Goal: Task Accomplishment & Management: Use online tool/utility

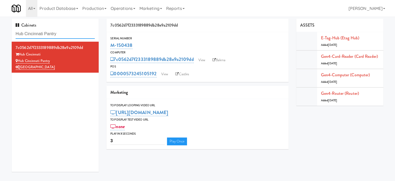
click at [62, 36] on input "Hub Cincinnati Pantry" at bounding box center [55, 34] width 79 height 10
paste input "[PERSON_NAME] Combo Cooler"
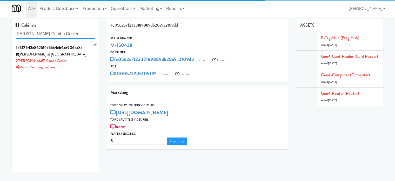
type input "[PERSON_NAME] Combo Cooler"
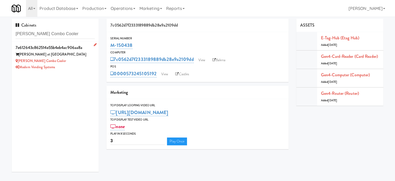
click at [85, 62] on div "[PERSON_NAME] Combo Cooler" at bounding box center [55, 61] width 79 height 6
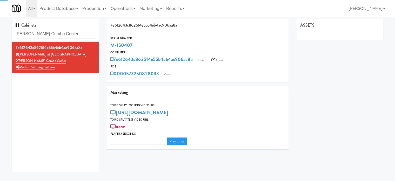
type input "3"
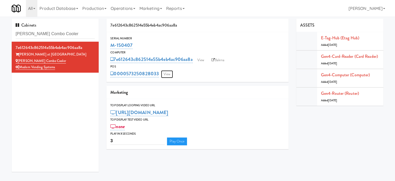
drag, startPoint x: 169, startPoint y: 75, endPoint x: 165, endPoint y: 68, distance: 7.6
click at [169, 75] on link "View" at bounding box center [167, 74] width 12 height 8
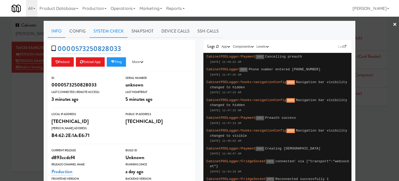
click at [104, 31] on link "System Check" at bounding box center [109, 31] width 38 height 13
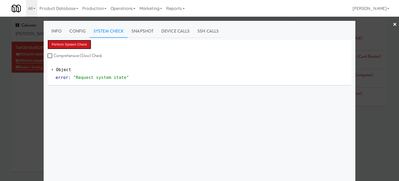
drag, startPoint x: 77, startPoint y: 47, endPoint x: 82, endPoint y: 43, distance: 5.8
click at [77, 47] on button "Perform System Check" at bounding box center [70, 44] width 44 height 9
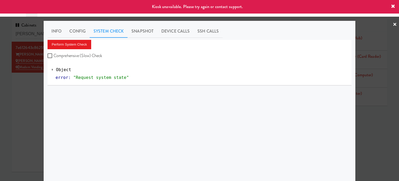
click at [13, 87] on div at bounding box center [199, 90] width 399 height 181
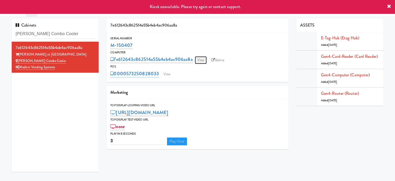
click at [202, 61] on link "View" at bounding box center [201, 60] width 12 height 8
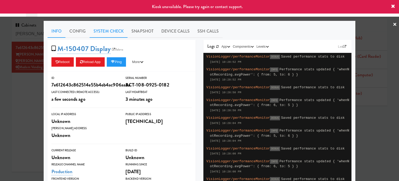
click at [107, 31] on link "System Check" at bounding box center [109, 31] width 38 height 13
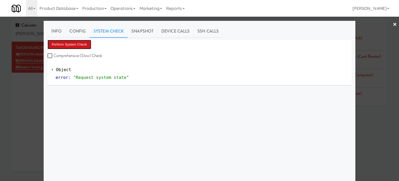
click at [74, 45] on button "Perform System Check" at bounding box center [70, 44] width 44 height 9
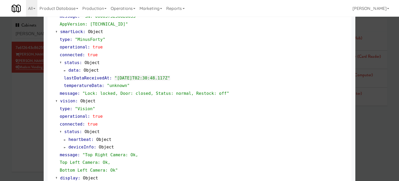
scroll to position [230, 0]
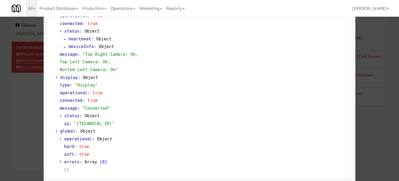
click at [32, 117] on div at bounding box center [199, 90] width 399 height 181
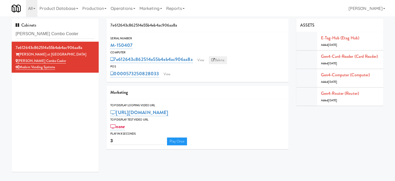
click at [221, 61] on link "Balena" at bounding box center [218, 60] width 18 height 8
click at [61, 36] on input "[PERSON_NAME] Combo Cooler" at bounding box center [55, 34] width 79 height 10
paste input "481 on [PERSON_NAME]"
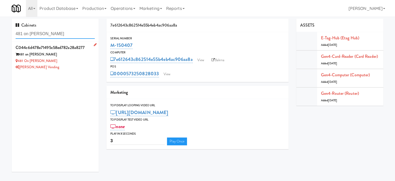
type input "481 on [PERSON_NAME]"
click at [80, 63] on div "481 on [PERSON_NAME]" at bounding box center [55, 61] width 79 height 6
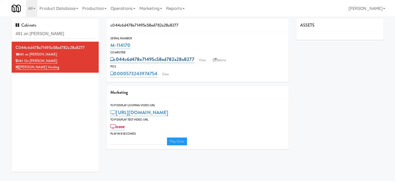
type input "3"
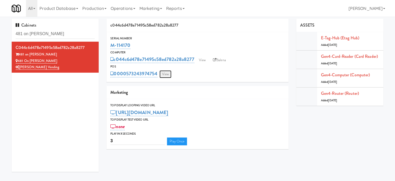
click at [163, 74] on link "View" at bounding box center [166, 74] width 12 height 8
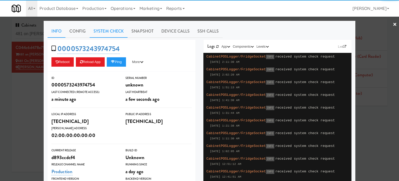
click at [109, 31] on link "System Check" at bounding box center [109, 31] width 38 height 13
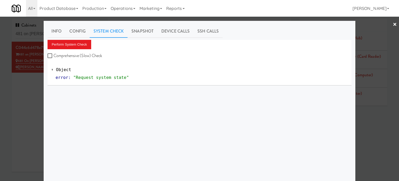
click at [70, 50] on div "Perform System Check Comprehensive (Slow) Check" at bounding box center [200, 50] width 304 height 20
click at [71, 47] on button "Perform System Check" at bounding box center [70, 44] width 44 height 9
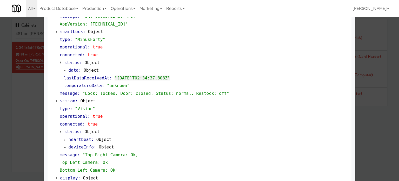
scroll to position [230, 0]
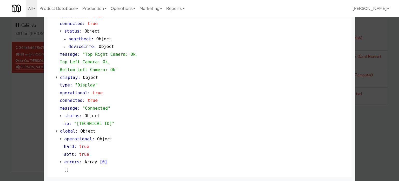
drag, startPoint x: 31, startPoint y: 113, endPoint x: 48, endPoint y: 84, distance: 33.9
click at [31, 113] on div at bounding box center [199, 90] width 399 height 181
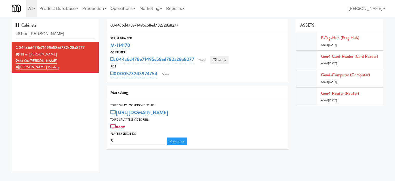
click at [222, 60] on link "Balena" at bounding box center [220, 60] width 18 height 8
click at [70, 36] on input "481 on [PERSON_NAME]" at bounding box center [55, 34] width 79 height 10
paste input "70 Cap"
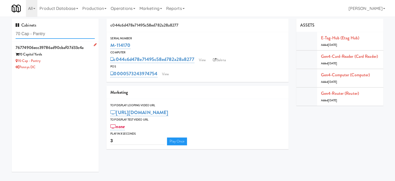
type input "70 Cap - Pantry"
click at [83, 64] on div "Pennys DC" at bounding box center [55, 67] width 79 height 6
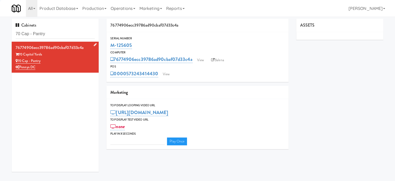
type input "3"
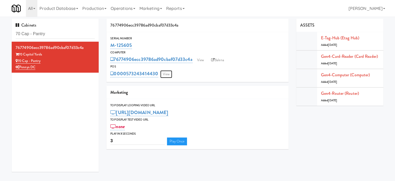
click at [166, 73] on link "View" at bounding box center [166, 74] width 12 height 8
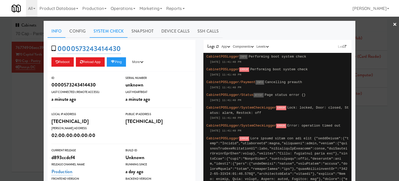
click at [111, 31] on link "System Check" at bounding box center [109, 31] width 38 height 13
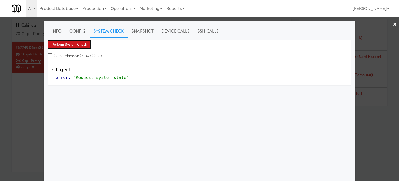
click at [80, 42] on button "Perform System Check" at bounding box center [70, 44] width 44 height 9
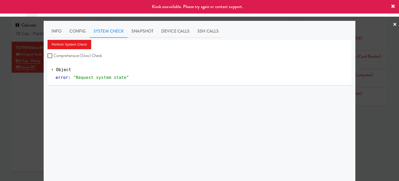
click at [22, 126] on div at bounding box center [199, 90] width 399 height 181
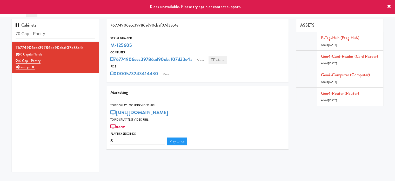
click at [223, 59] on link "Balena" at bounding box center [218, 60] width 18 height 8
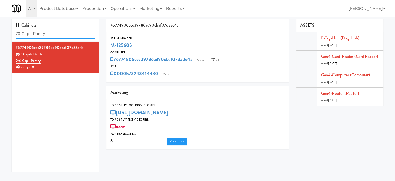
click at [71, 32] on input "70 Cap - Pantry" at bounding box center [55, 34] width 79 height 10
paste input "Avant HP - Cooler - Left"
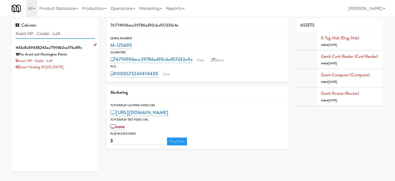
type input "Avant HP - Cooler - Left"
drag, startPoint x: 75, startPoint y: 60, endPoint x: 78, endPoint y: 58, distance: 3.6
click at [75, 60] on div "Avant HP - Cooler - Left" at bounding box center [55, 61] width 79 height 6
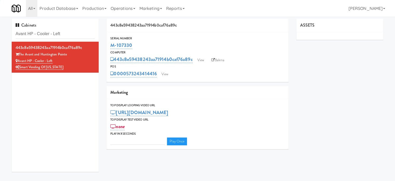
type input "3"
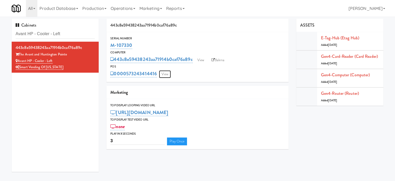
drag, startPoint x: 167, startPoint y: 74, endPoint x: 161, endPoint y: 59, distance: 16.5
click at [167, 74] on link "View" at bounding box center [165, 74] width 12 height 8
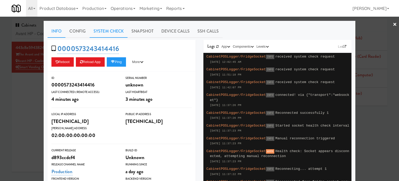
click at [98, 30] on link "System Check" at bounding box center [109, 31] width 38 height 13
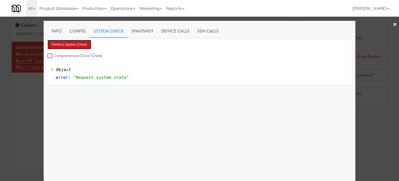
click at [83, 45] on button "Perform System Check" at bounding box center [70, 44] width 44 height 9
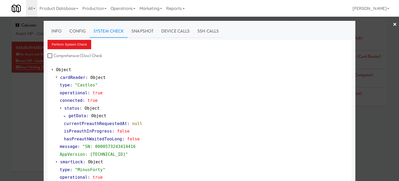
drag, startPoint x: 29, startPoint y: 112, endPoint x: 77, endPoint y: 64, distance: 67.8
click at [30, 111] on div at bounding box center [199, 90] width 399 height 181
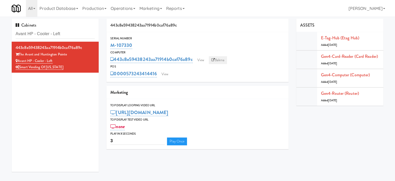
click at [222, 61] on link "Balena" at bounding box center [218, 60] width 18 height 8
